Goal: Information Seeking & Learning: Learn about a topic

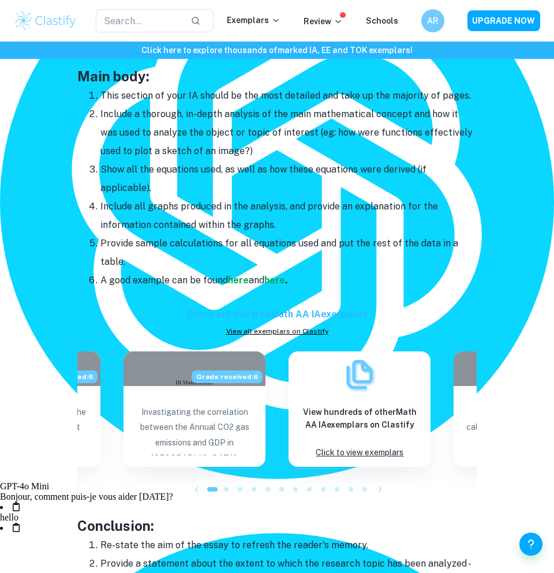
scroll to position [1056, 0]
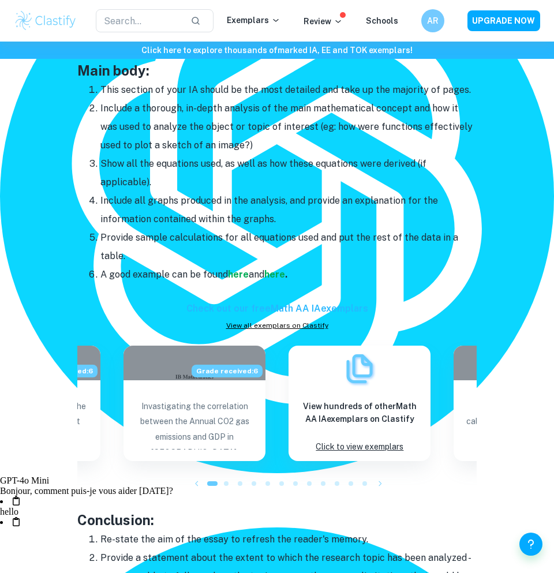
click at [377, 484] on icon "button" at bounding box center [381, 484] width 12 height 12
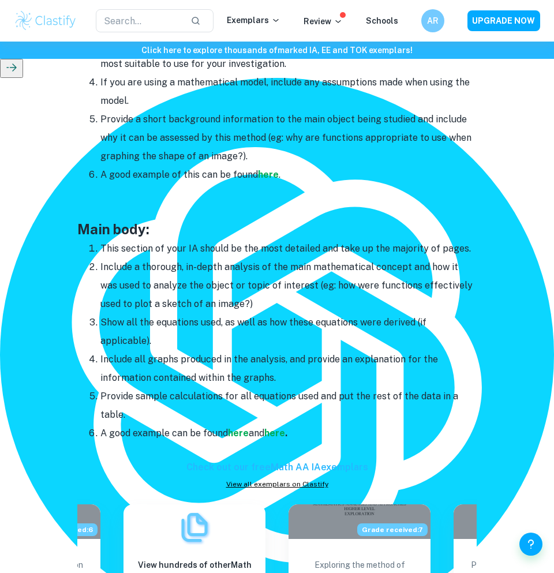
scroll to position [908, 0]
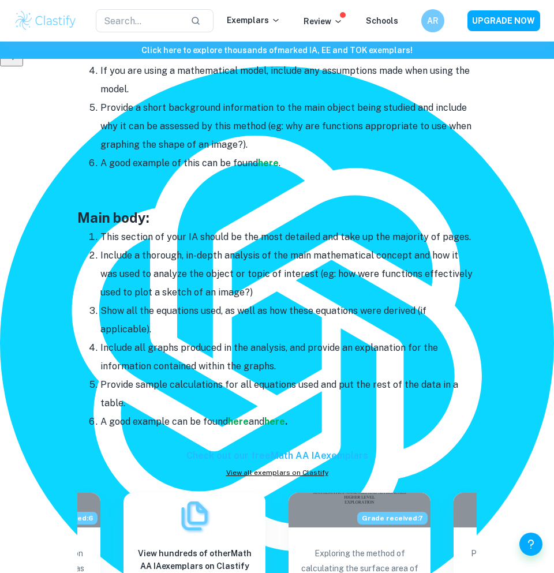
click at [327, 456] on h6 "Check out our free Math AA IA exemplars" at bounding box center [276, 456] width 399 height 14
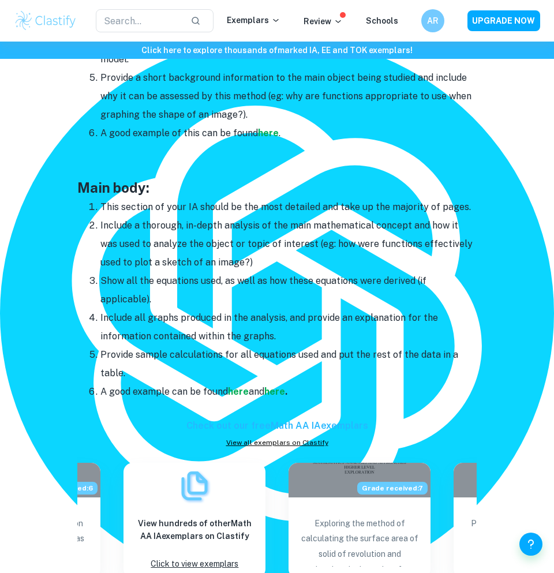
scroll to position [939, 0]
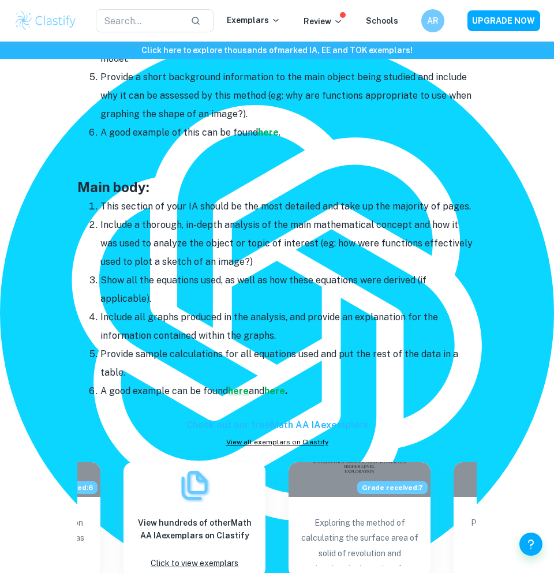
click at [243, 390] on strong "here" at bounding box center [238, 391] width 21 height 11
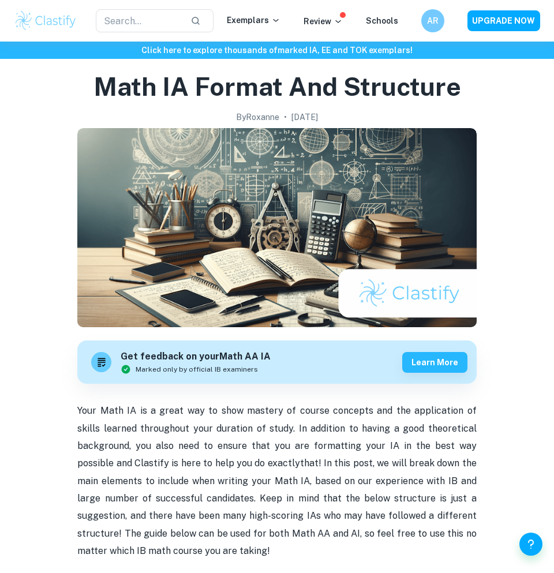
scroll to position [0, 0]
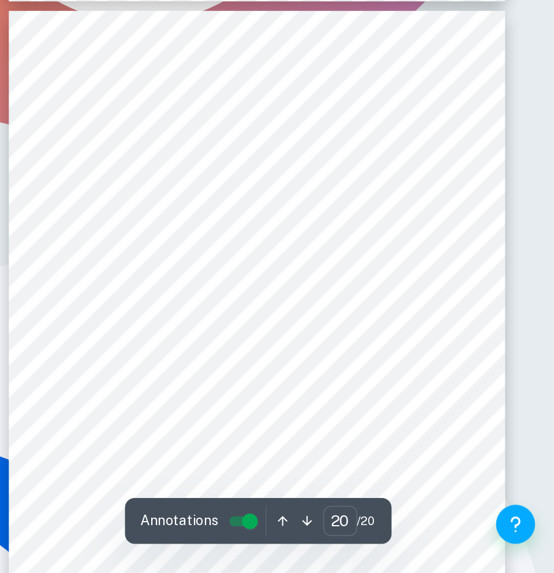
scroll to position [7458, 0]
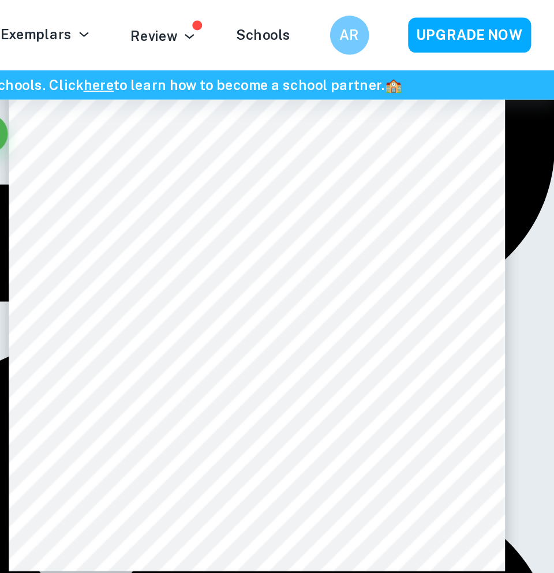
type input "6"
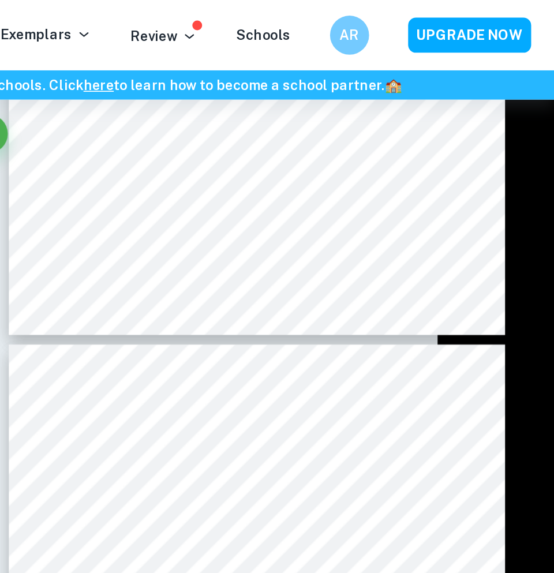
scroll to position [1822, 0]
